Goal: Find contact information: Find contact information

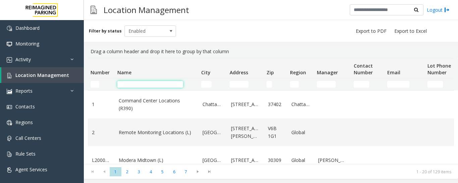
click at [124, 87] on input "Name Filter" at bounding box center [150, 84] width 66 height 7
type input "****"
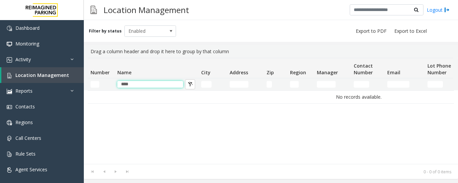
drag, startPoint x: 169, startPoint y: 84, endPoint x: 77, endPoint y: 80, distance: 92.6
click at [77, 80] on app-root "Dashboard Monitoring Activity Daily Activity Lane Activity Agent Activity Quali…" at bounding box center [229, 91] width 458 height 183
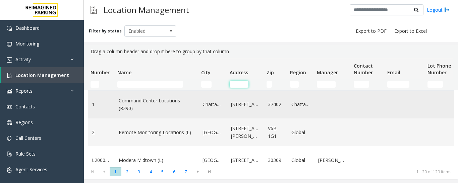
drag, startPoint x: 240, startPoint y: 85, endPoint x: 349, endPoint y: 101, distance: 110.4
click at [240, 85] on input "Address Filter" at bounding box center [238, 84] width 19 height 7
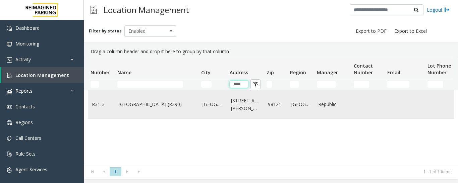
type input "****"
click at [186, 106] on link "Bell Street Garage (R390)" at bounding box center [157, 104] width 76 height 7
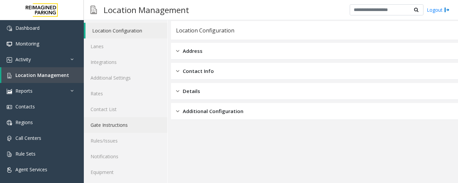
scroll to position [38, 0]
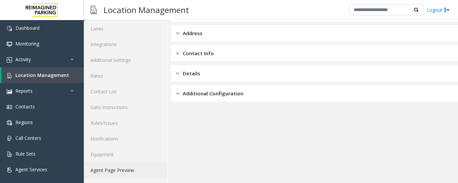
click at [121, 176] on link "Agent Page Preview" at bounding box center [125, 170] width 83 height 16
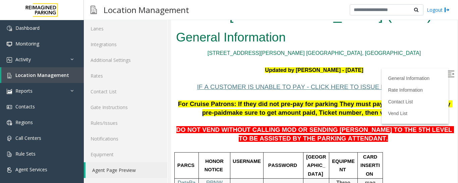
click at [447, 75] on img at bounding box center [450, 74] width 7 height 7
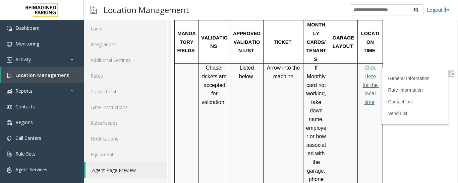
scroll to position [211, 0]
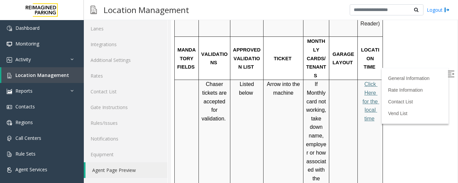
click at [373, 81] on span "Click Here for the local time" at bounding box center [370, 101] width 17 height 40
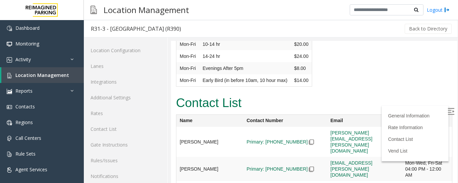
scroll to position [1708, 0]
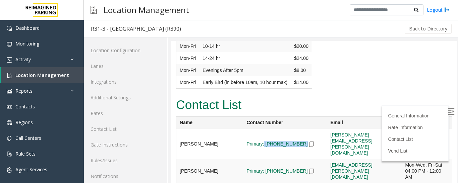
drag, startPoint x: 250, startPoint y: 109, endPoint x: 282, endPoint y: 107, distance: 32.9
click at [282, 129] on td "Primary: (206) 549-2823" at bounding box center [285, 144] width 84 height 30
copy link "(206) 549-2823"
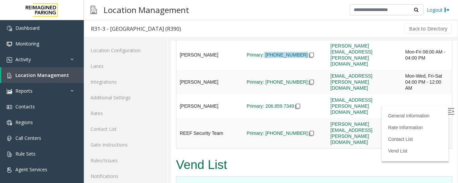
scroll to position [1744, 0]
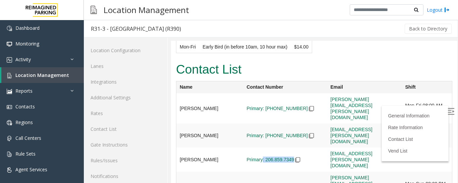
drag, startPoint x: 248, startPoint y: 116, endPoint x: 279, endPoint y: 117, distance: 31.2
click at [279, 117] on td "Primary: 206.859.7349" at bounding box center [285, 108] width 84 height 30
copy span ": 206.859.7349"
drag, startPoint x: 249, startPoint y: 134, endPoint x: 280, endPoint y: 137, distance: 30.6
click at [280, 124] on td "Primary: 206-888-7184" at bounding box center [285, 108] width 84 height 30
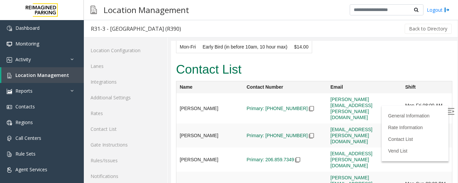
copy span "206-888-7184"
click at [132, 69] on link "Lanes" at bounding box center [125, 66] width 83 height 16
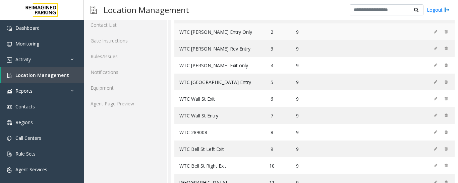
scroll to position [106, 0]
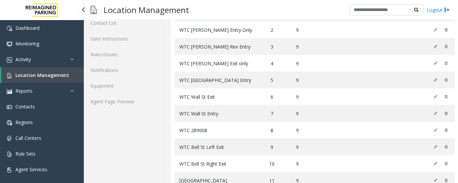
click at [55, 69] on link "Location Management" at bounding box center [42, 75] width 82 height 16
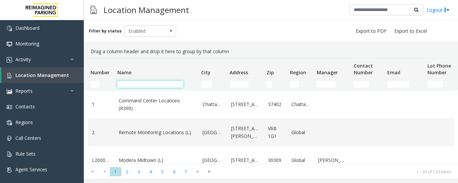
click at [146, 84] on input "Name Filter" at bounding box center [150, 84] width 66 height 7
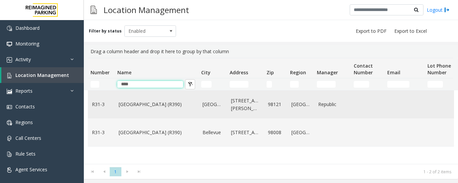
type input "****"
click at [145, 103] on link "Bell Street Garage (R390)" at bounding box center [157, 104] width 76 height 7
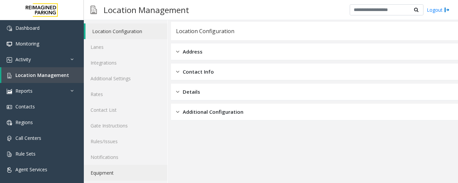
scroll to position [38, 0]
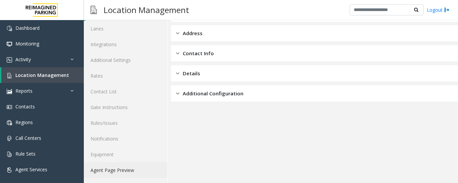
drag, startPoint x: 115, startPoint y: 170, endPoint x: 143, endPoint y: 163, distance: 28.8
click at [115, 171] on link "Agent Page Preview" at bounding box center [125, 170] width 83 height 16
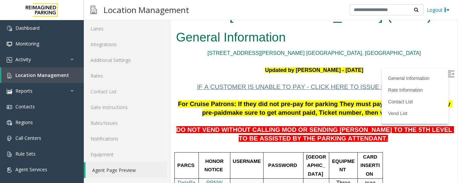
click at [447, 76] on img at bounding box center [450, 74] width 7 height 7
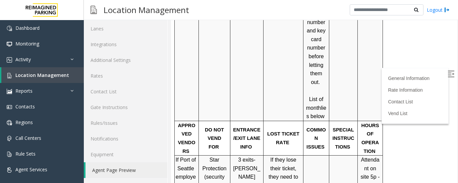
scroll to position [435, 0]
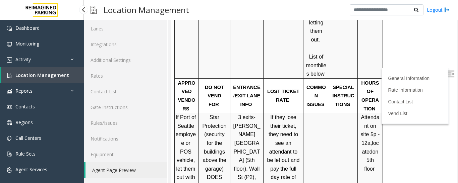
click at [49, 76] on span "Location Management" at bounding box center [42, 75] width 54 height 6
